Goal: Information Seeking & Learning: Learn about a topic

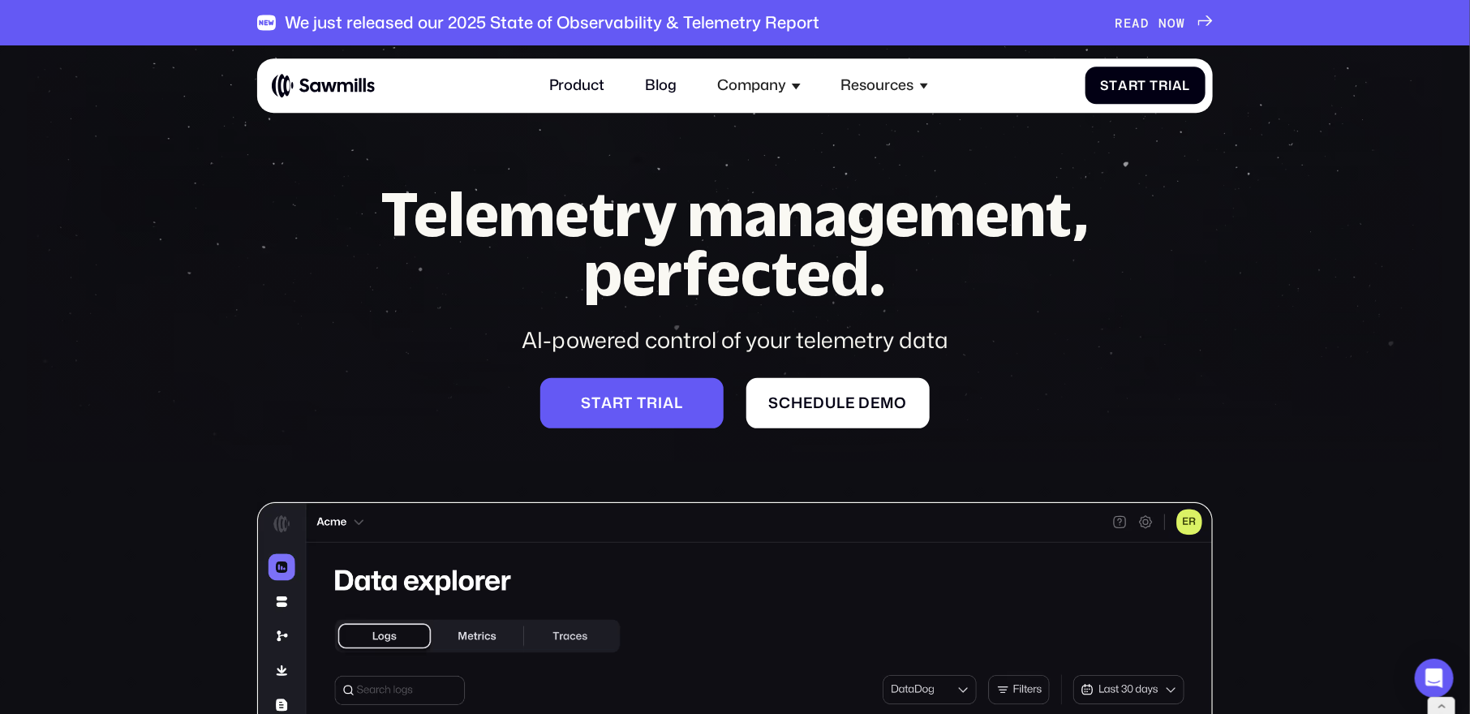
click at [344, 92] on img at bounding box center [323, 85] width 103 height 25
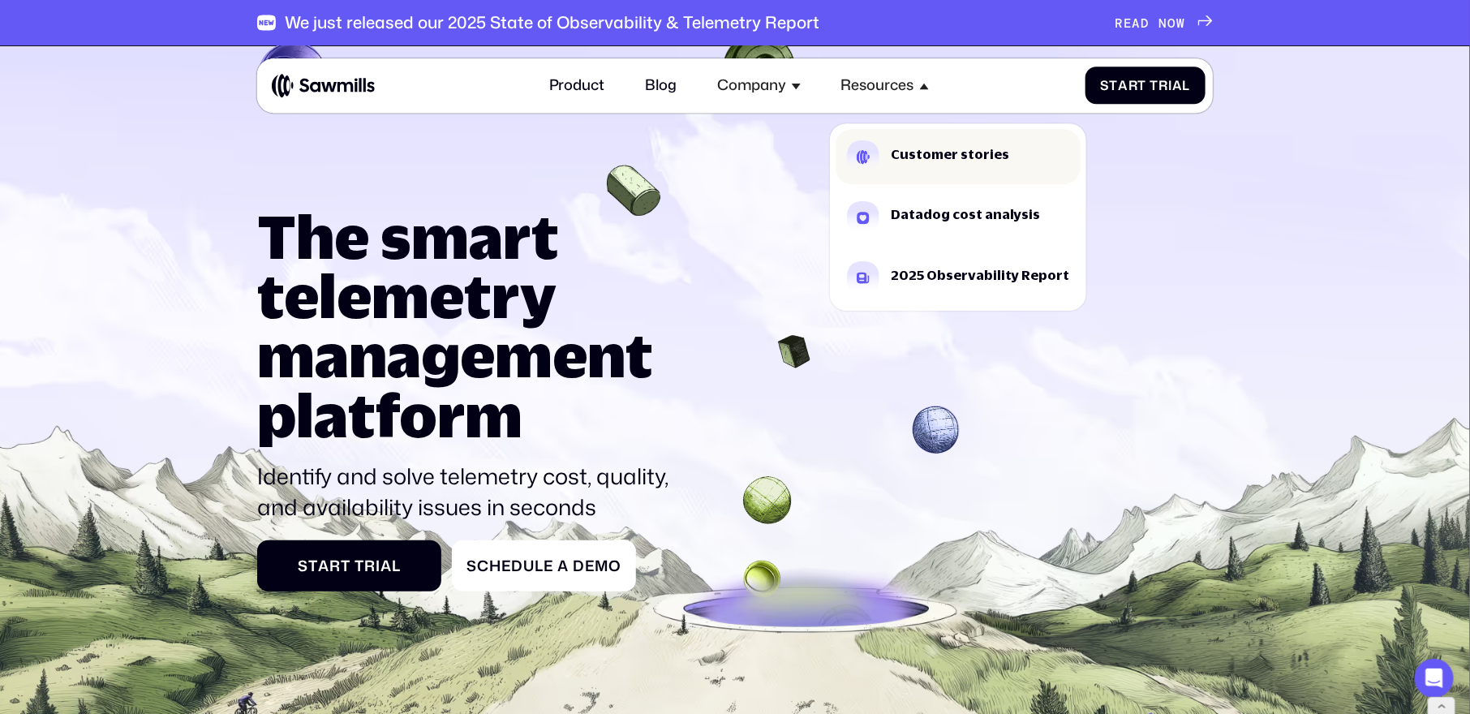
click at [918, 153] on div "Customer stories" at bounding box center [950, 154] width 118 height 13
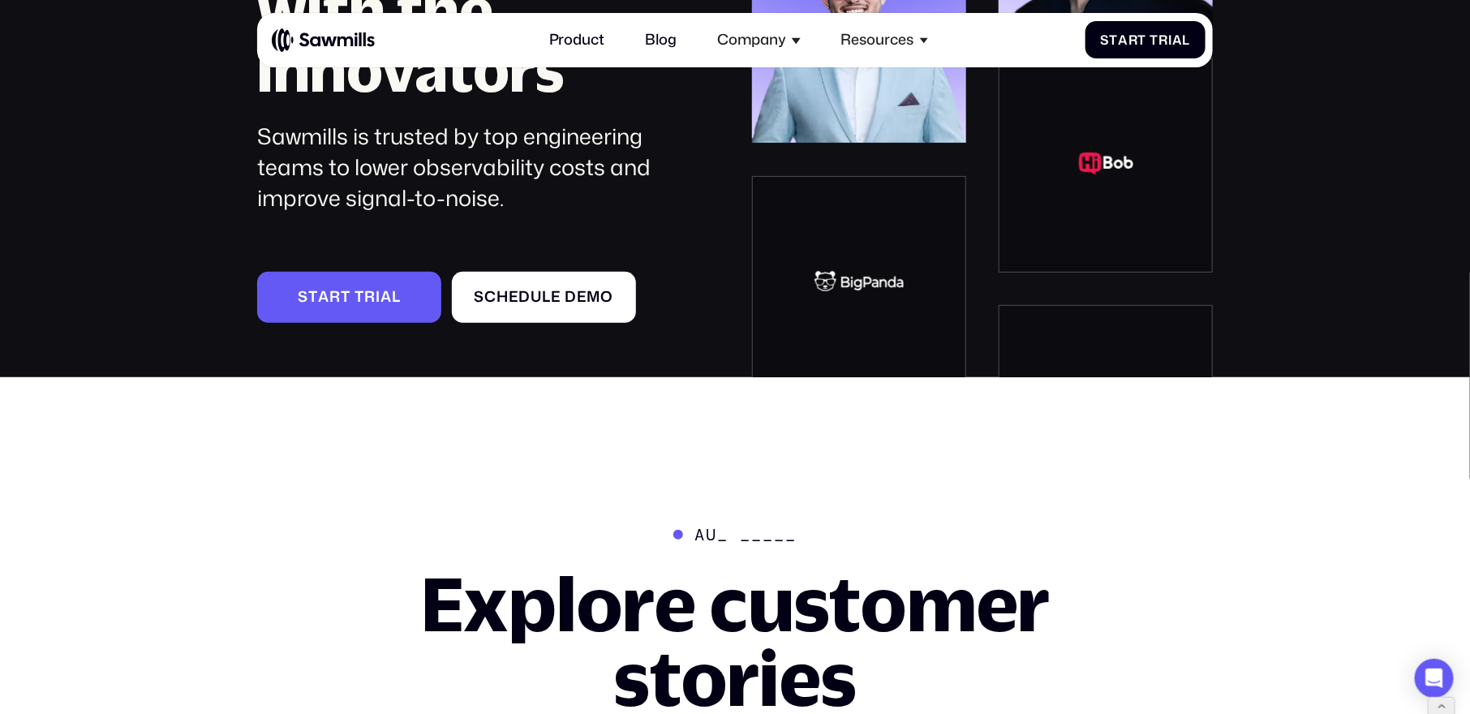
scroll to position [313, 0]
